Goal: Communication & Community: Answer question/provide support

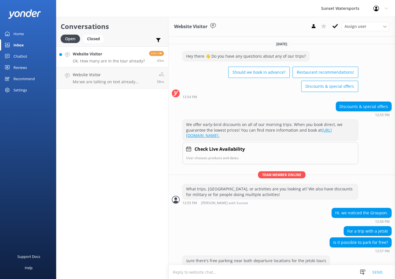
scroll to position [437, 0]
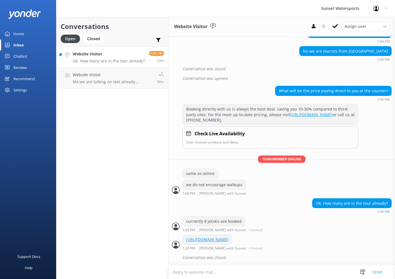
click at [121, 57] on div "Website Visitor Ok. How many are in the tour already?" at bounding box center [109, 57] width 72 height 12
click at [121, 57] on h4 "Website Visitor" at bounding box center [109, 54] width 72 height 6
click at [133, 57] on div "Website Visitor Bot: ⚡ That's a great question, unfortunately I do not know the…" at bounding box center [114, 57] width 82 height 12
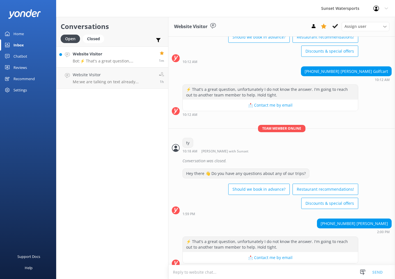
scroll to position [40, 0]
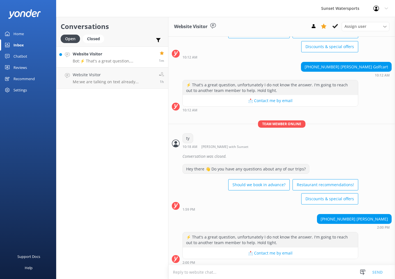
click at [267, 269] on textarea at bounding box center [282, 272] width 227 height 14
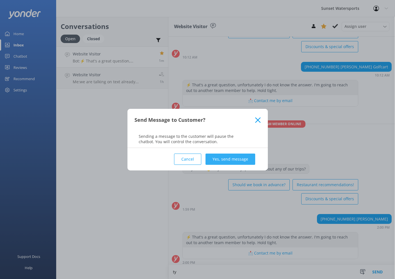
type textarea "ty"
click at [228, 155] on button "Yes, send message" at bounding box center [231, 158] width 50 height 11
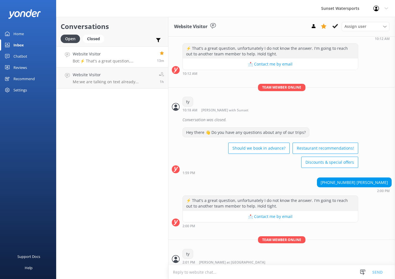
scroll to position [0, 0]
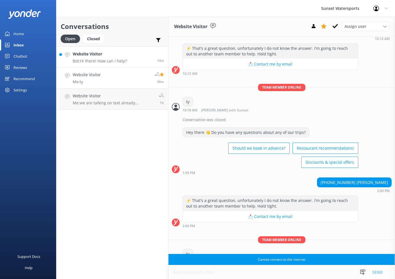
click at [119, 57] on div "Website Visitor Bot: Hi there! How can I help?" at bounding box center [100, 57] width 54 height 12
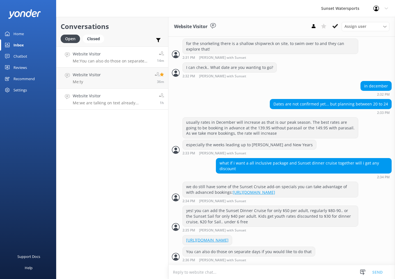
scroll to position [0, 0]
click at [126, 107] on link "Website Visitor Me: we are talking on text already... 1h" at bounding box center [112, 98] width 112 height 21
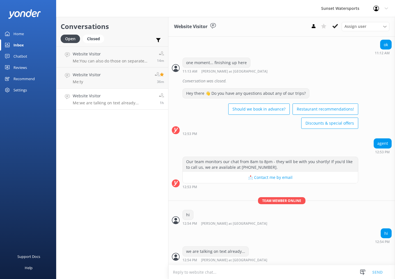
scroll to position [0, 1]
click at [366, 10] on div "Sunset Watersports" at bounding box center [340, 8] width 52 height 17
